Goal: Information Seeking & Learning: Learn about a topic

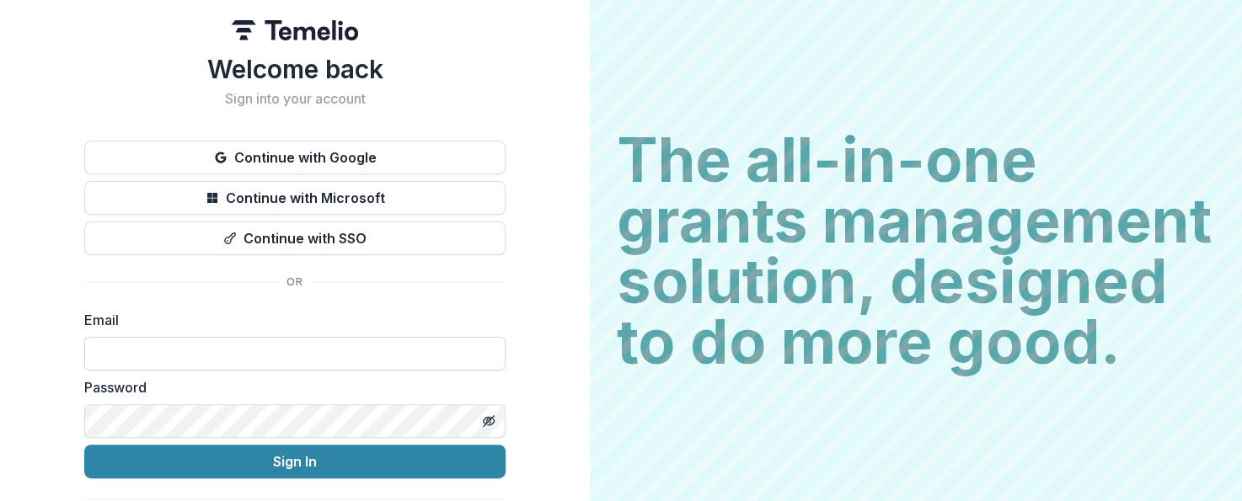
click at [216, 345] on input at bounding box center [294, 354] width 421 height 34
type input "**********"
click at [84, 445] on button "Sign In" at bounding box center [294, 462] width 421 height 34
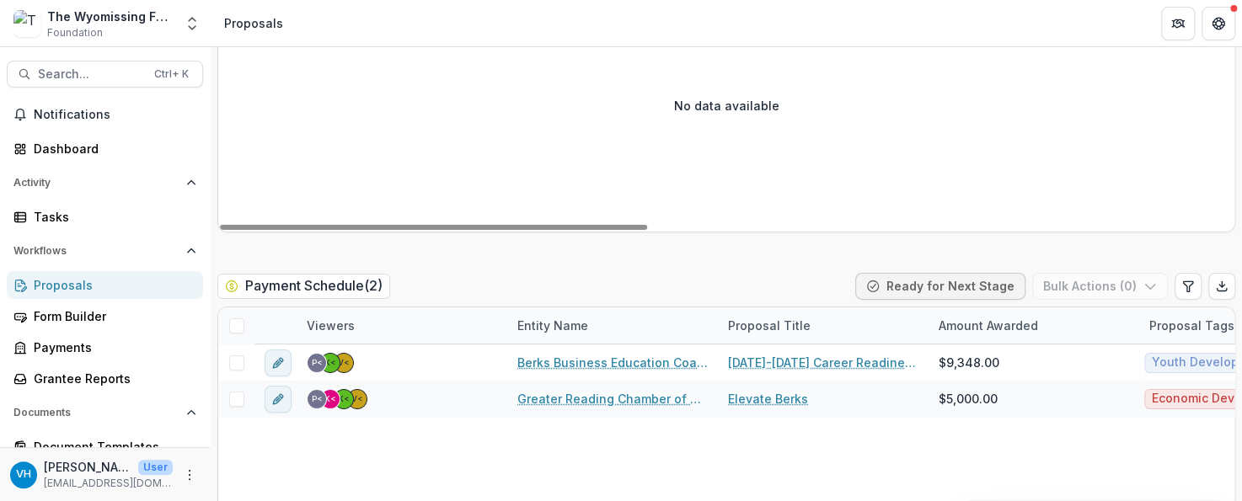
scroll to position [2611, 0]
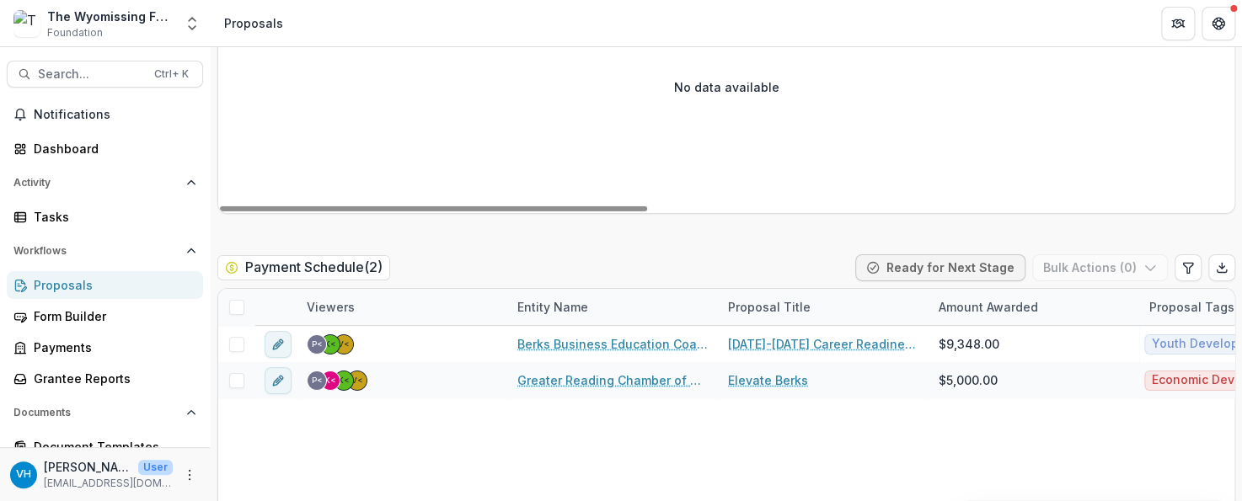
drag, startPoint x: 620, startPoint y: 339, endPoint x: 532, endPoint y: 461, distance: 150.3
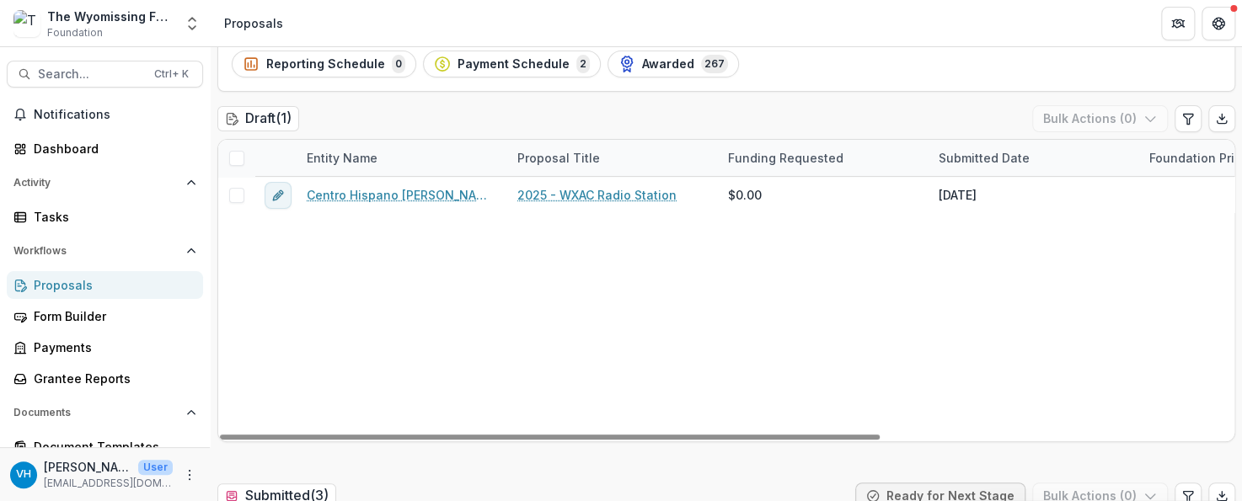
scroll to position [0, 0]
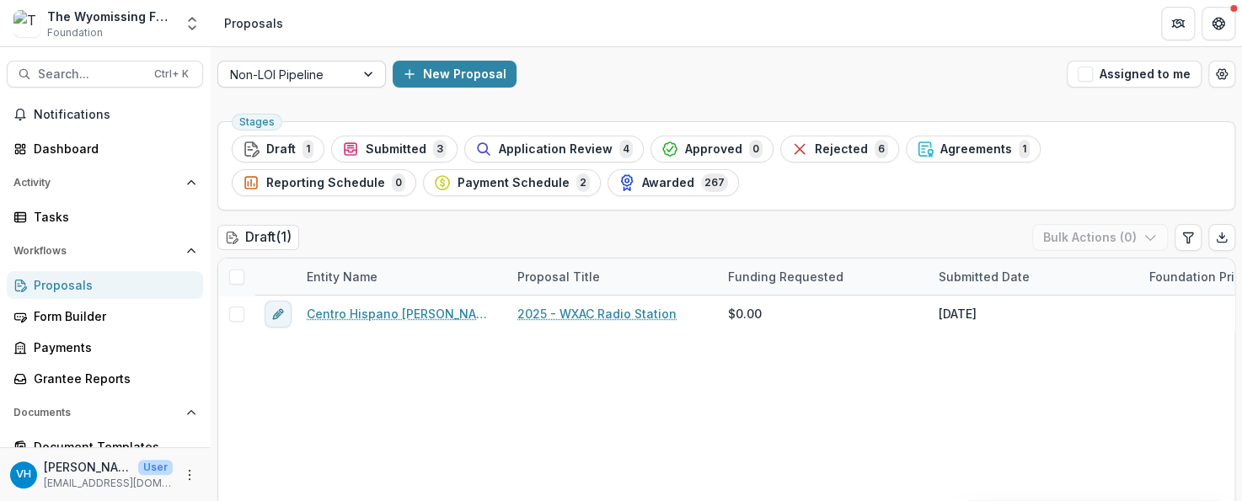
click at [356, 77] on div at bounding box center [370, 73] width 30 height 25
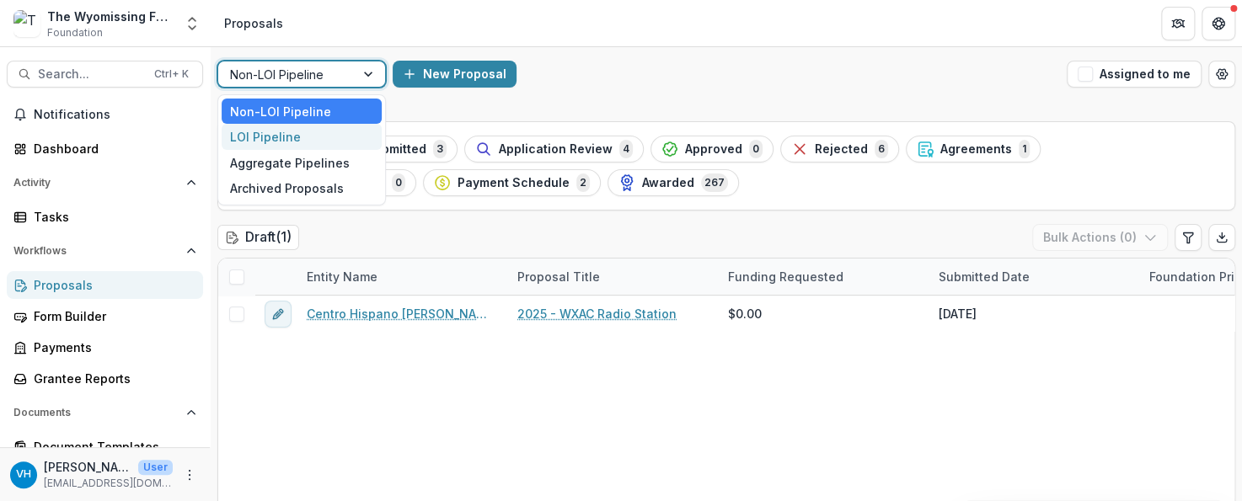
click at [367, 137] on div "LOI Pipeline" at bounding box center [302, 137] width 160 height 26
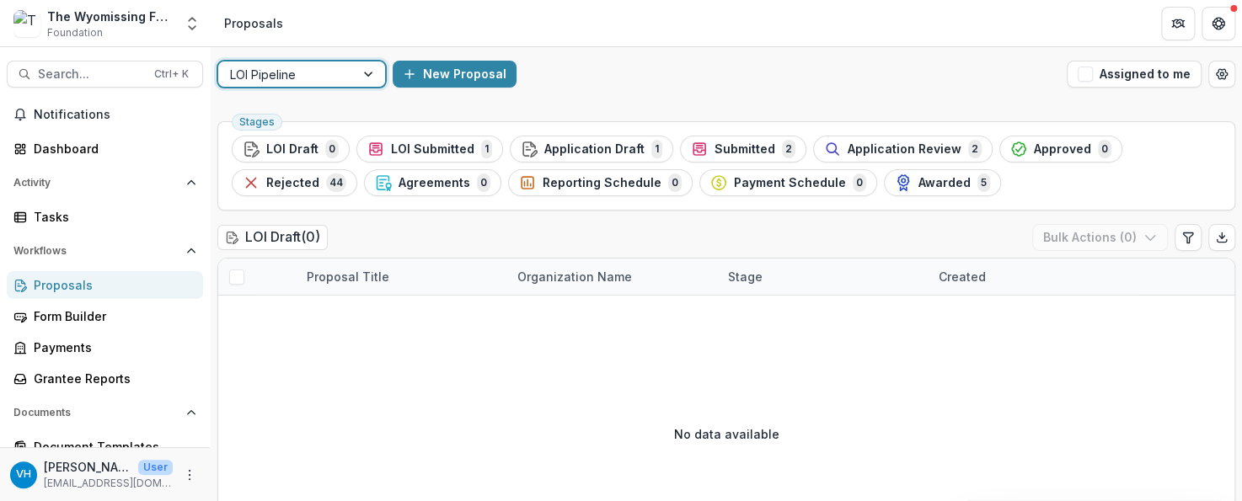
drag, startPoint x: 304, startPoint y: 83, endPoint x: 309, endPoint y: 90, distance: 9.1
click at [307, 86] on div "LOI Pipeline" at bounding box center [286, 74] width 136 height 24
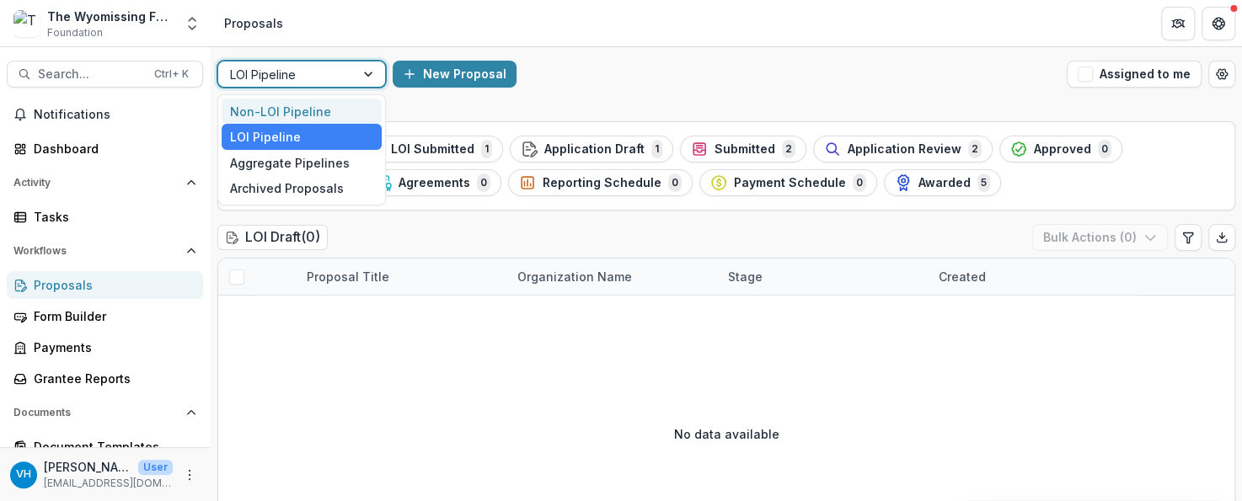
click at [296, 107] on div "Non-LOI Pipeline" at bounding box center [302, 112] width 160 height 26
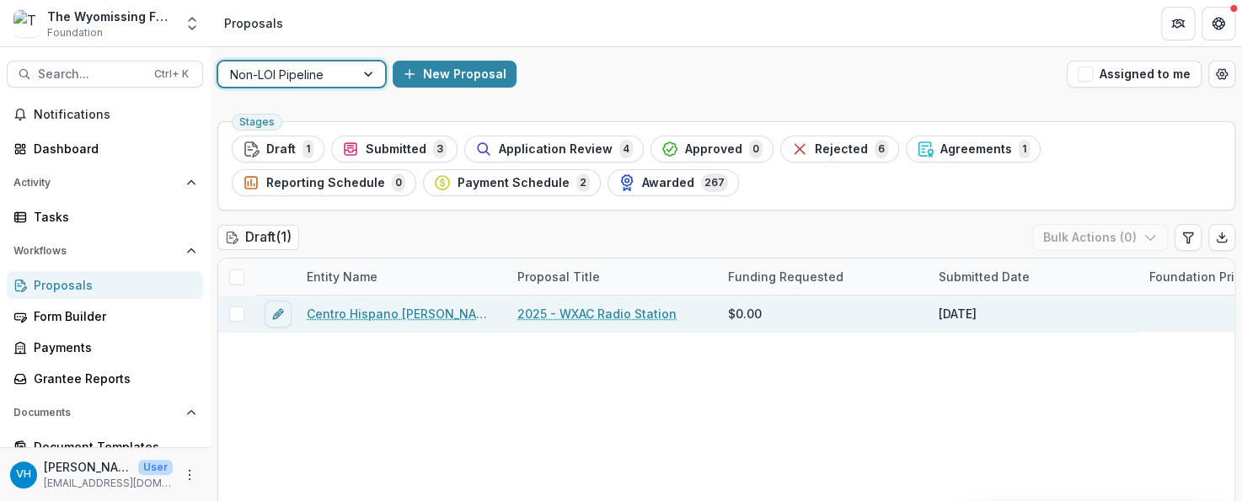
click at [446, 305] on link "Centro Hispano Daniel Torres Inc" at bounding box center [402, 314] width 190 height 18
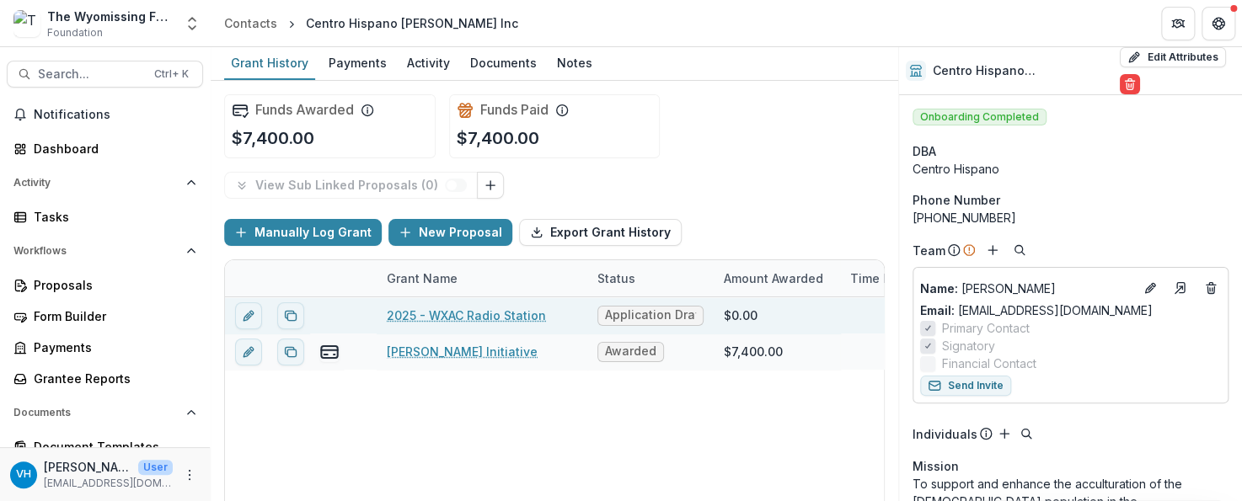
click at [458, 320] on link "2025 - WXAC Radio Station" at bounding box center [466, 316] width 159 height 18
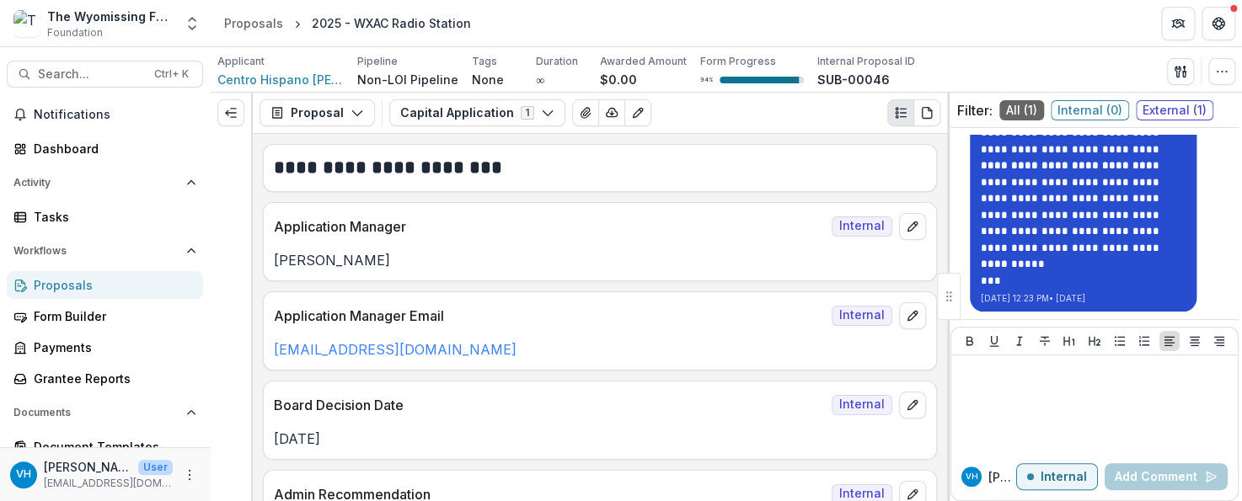
scroll to position [455, 0]
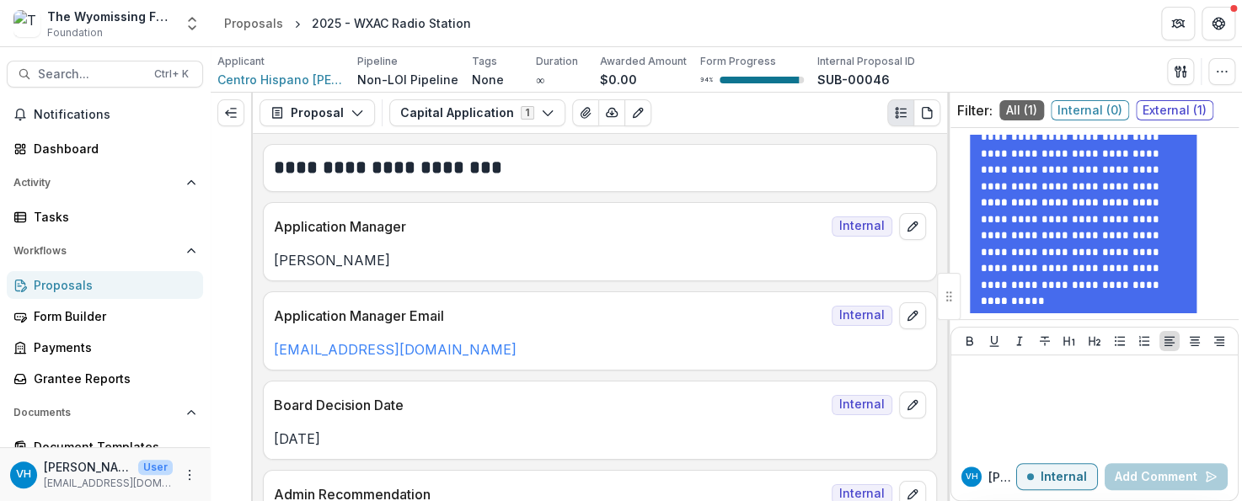
click at [115, 289] on div "Proposals" at bounding box center [112, 285] width 156 height 18
